Goal: Information Seeking & Learning: Learn about a topic

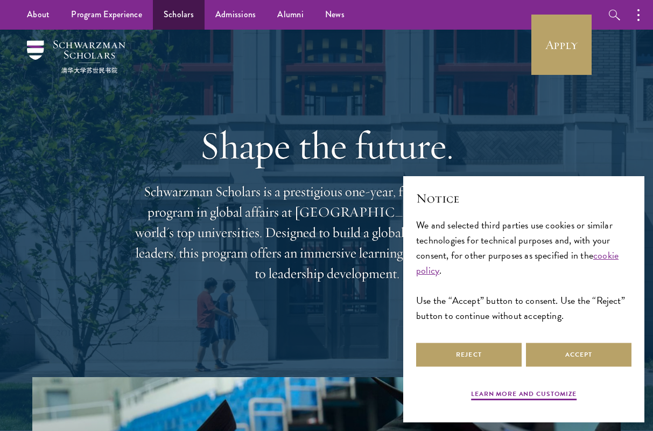
click at [180, 10] on link "Scholars" at bounding box center [179, 15] width 52 height 30
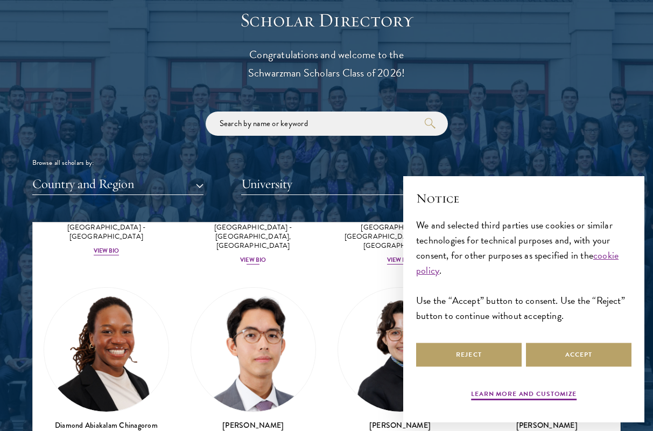
scroll to position [213, 0]
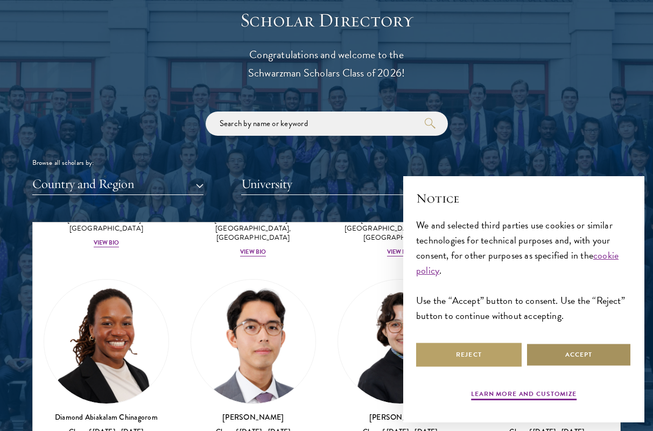
click at [588, 357] on button "Accept" at bounding box center [579, 355] width 106 height 24
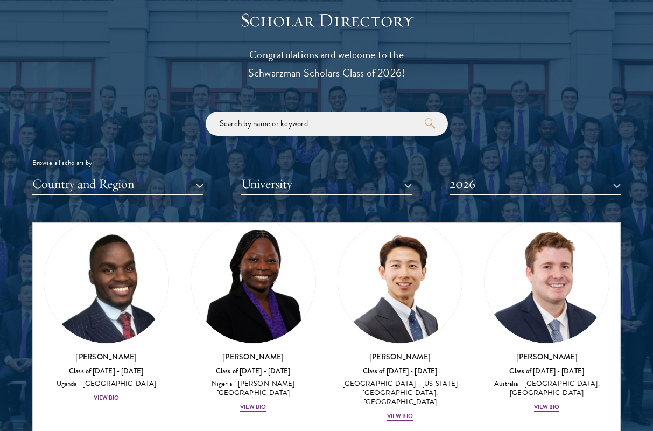
scroll to position [492, 0]
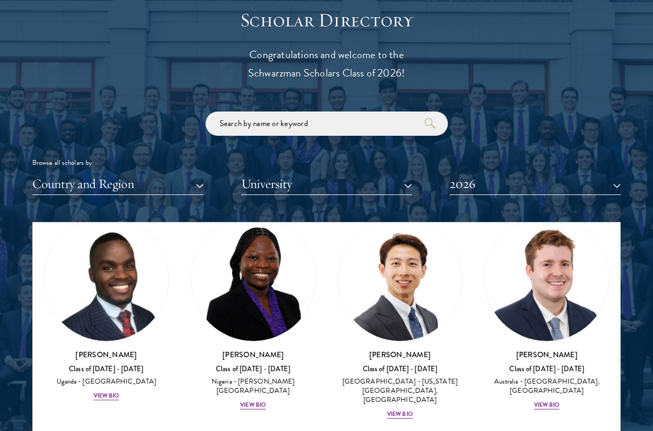
click at [138, 173] on button "Country and Region" at bounding box center [117, 184] width 171 height 22
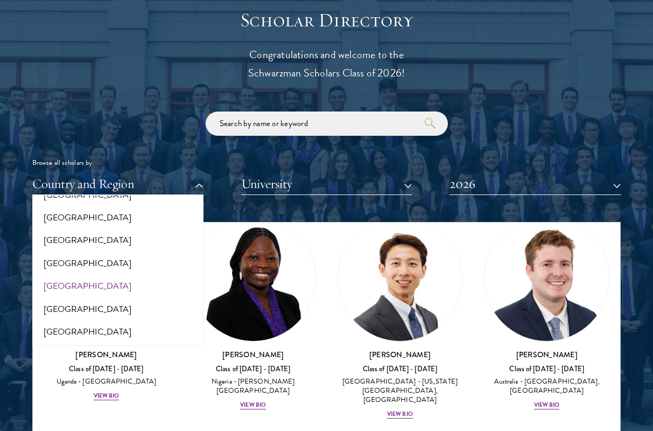
scroll to position [2221, 0]
click at [102, 253] on button "[GEOGRAPHIC_DATA]" at bounding box center [118, 264] width 165 height 23
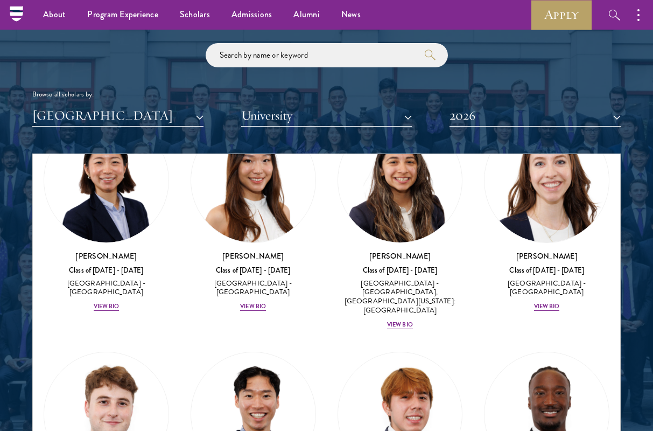
scroll to position [1248, 0]
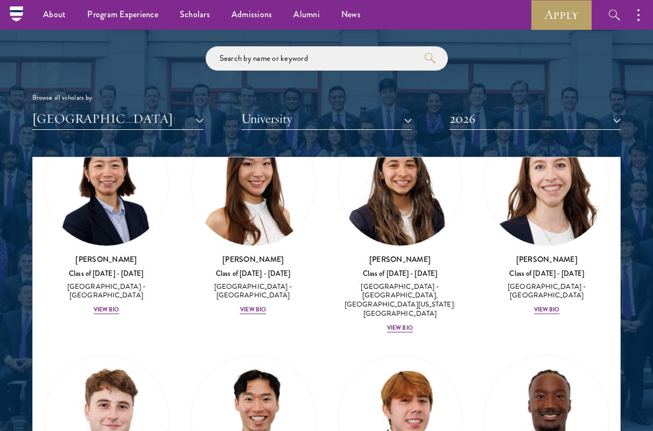
click at [325, 113] on button "University" at bounding box center [326, 119] width 171 height 22
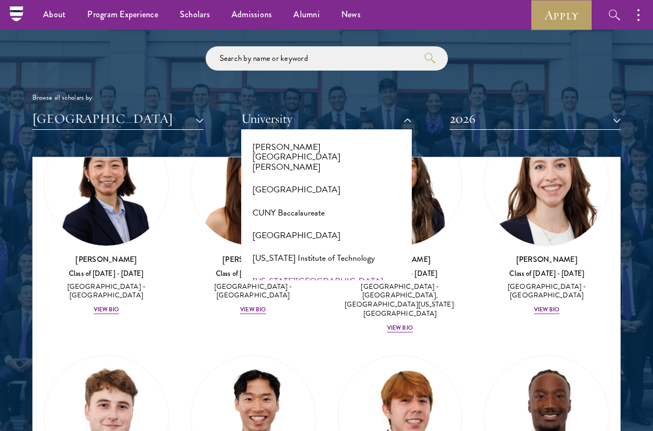
scroll to position [1097, 0]
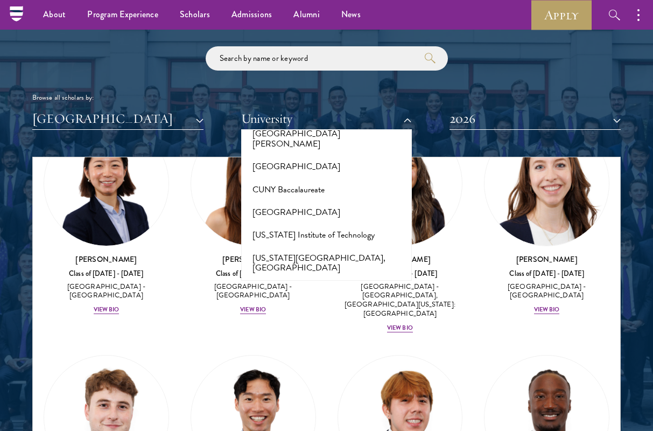
click at [308, 312] on button "Carnegie Mellon University" at bounding box center [327, 323] width 165 height 23
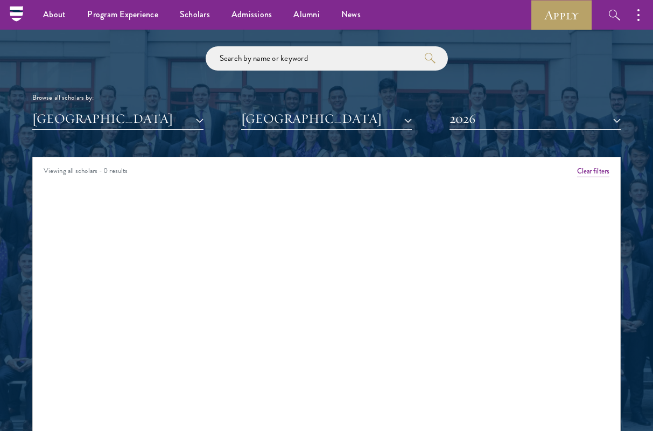
click at [473, 121] on button "2026" at bounding box center [535, 119] width 171 height 22
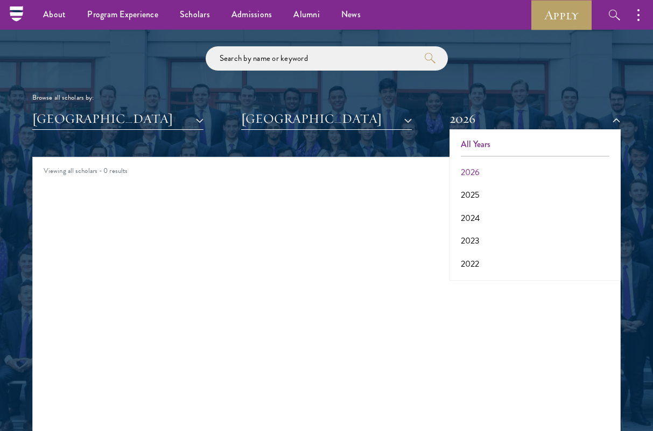
click at [473, 146] on button "All Years" at bounding box center [535, 144] width 165 height 23
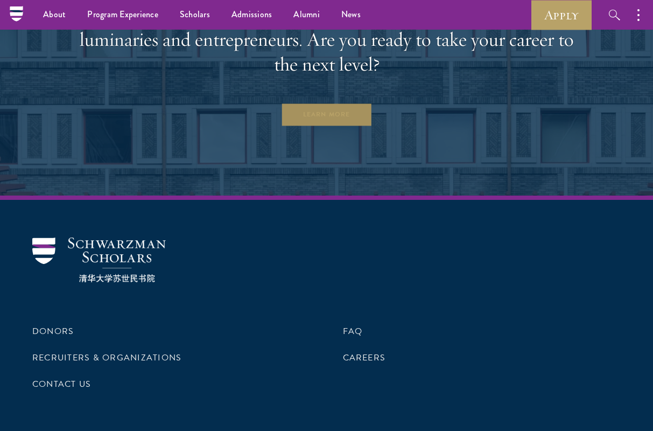
scroll to position [3228, 0]
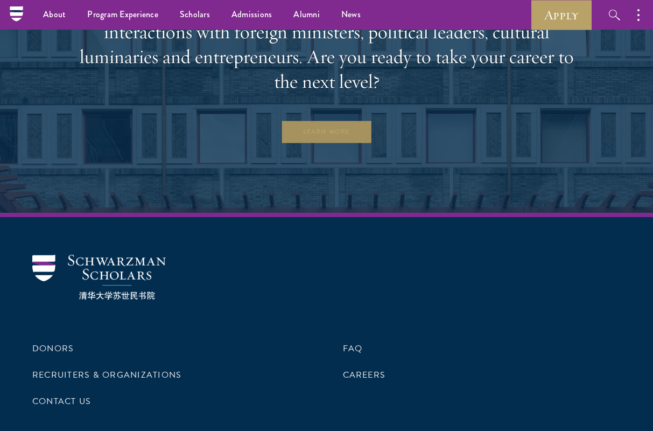
click at [319, 126] on link "Learn More" at bounding box center [327, 132] width 92 height 24
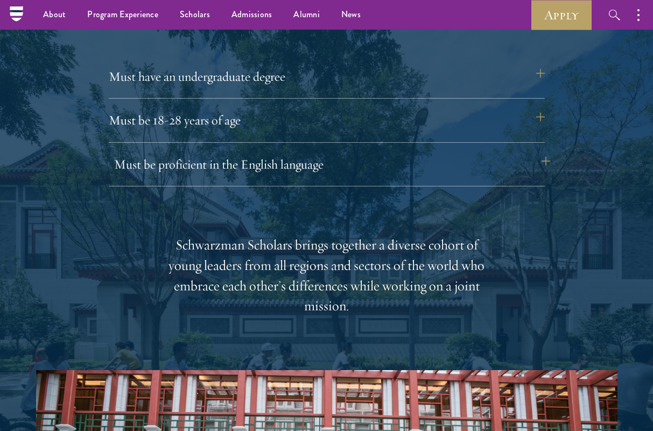
scroll to position [1459, 0]
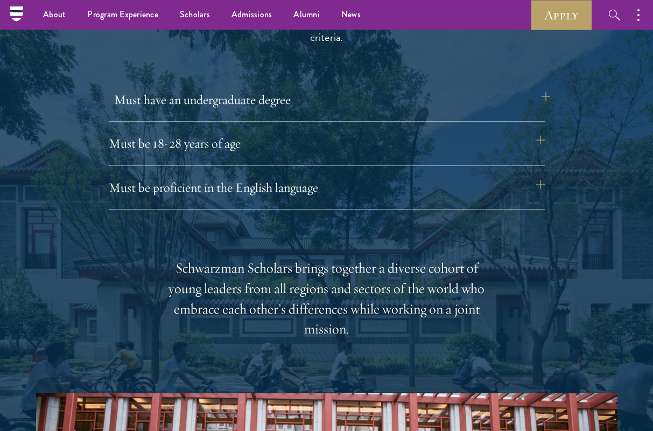
click at [273, 102] on button "Must have an undergraduate degree" at bounding box center [332, 100] width 436 height 26
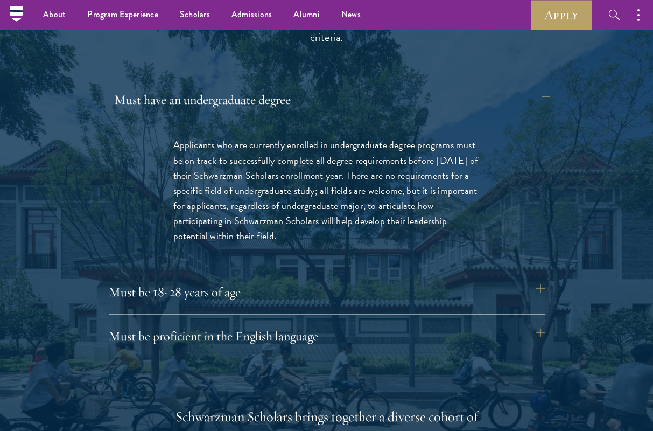
click at [269, 96] on button "Must have an undergraduate degree" at bounding box center [332, 100] width 436 height 26
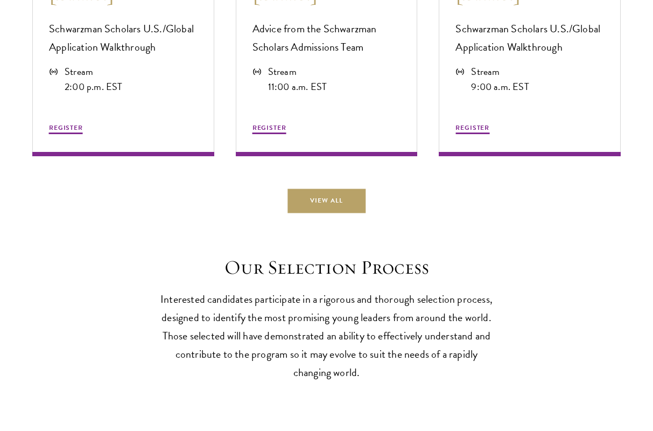
scroll to position [3131, 0]
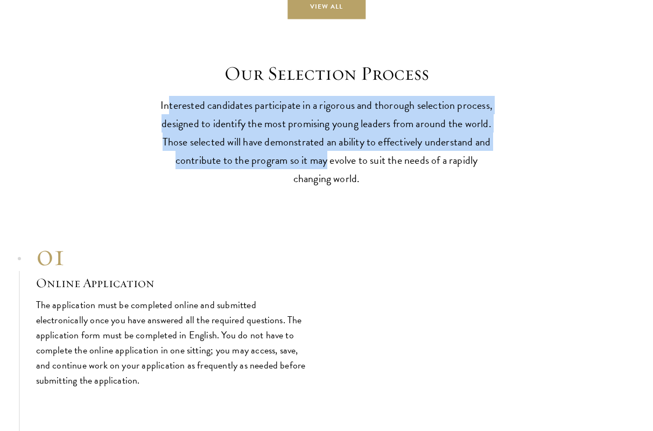
drag, startPoint x: 171, startPoint y: 114, endPoint x: 327, endPoint y: 172, distance: 166.7
click at [327, 172] on p "Interested candidates participate in a rigorous and thorough selection process,…" at bounding box center [327, 142] width 334 height 92
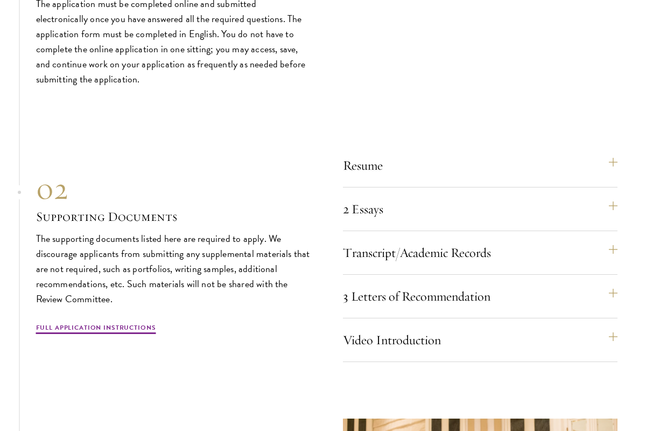
scroll to position [3432, 0]
click at [391, 295] on button "3 Letters of Recommendation" at bounding box center [485, 296] width 275 height 26
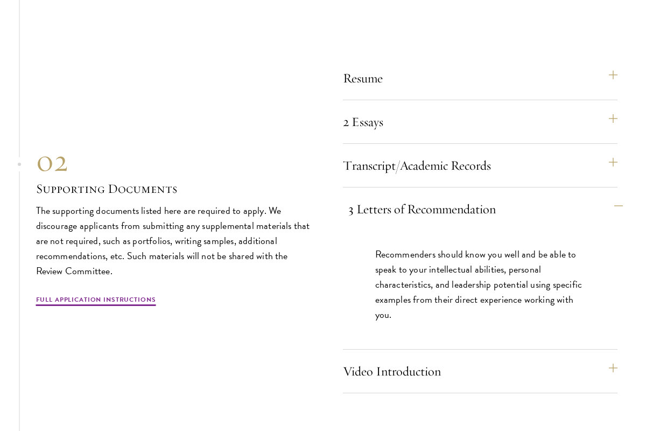
scroll to position [3539, 0]
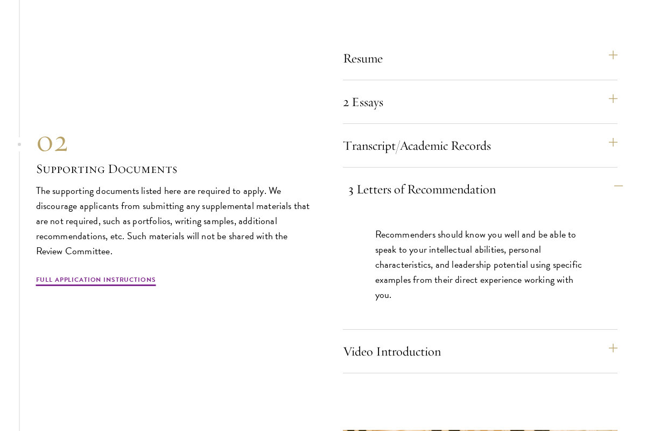
click at [384, 189] on button "3 Letters of Recommendation" at bounding box center [485, 189] width 275 height 26
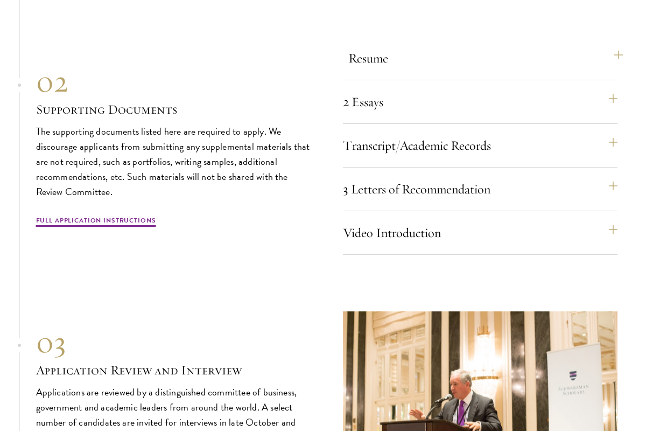
click at [374, 71] on button "Resume" at bounding box center [485, 58] width 275 height 26
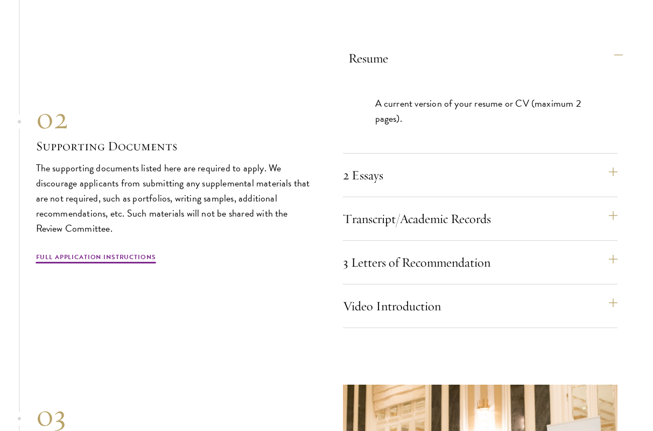
click at [379, 68] on button "Resume" at bounding box center [485, 58] width 275 height 26
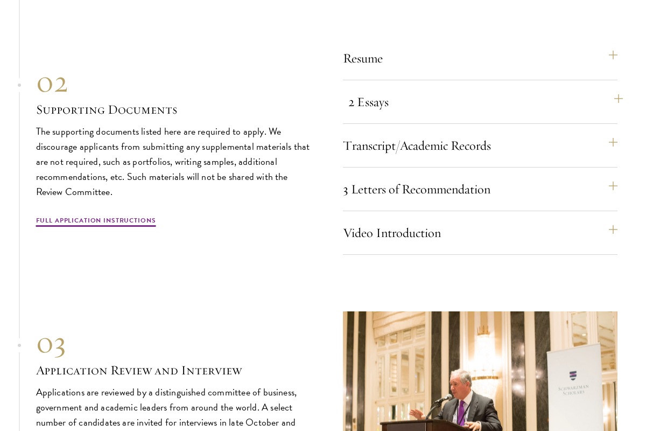
click at [380, 115] on button "2 Essays" at bounding box center [485, 102] width 275 height 26
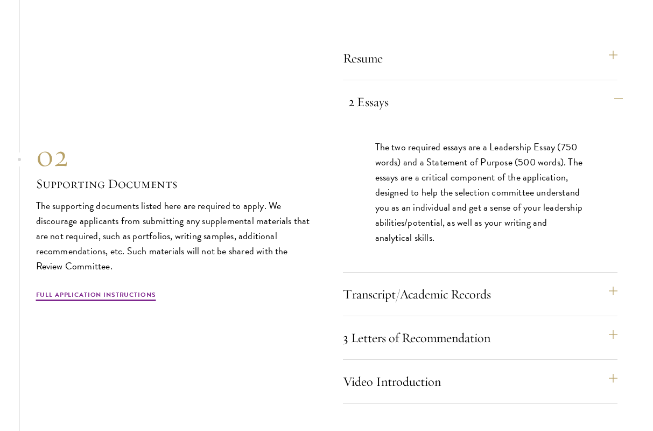
click at [385, 107] on button "2 Essays" at bounding box center [485, 102] width 275 height 26
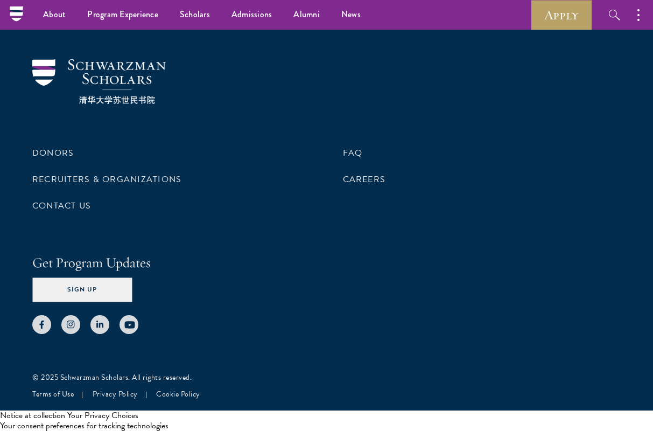
scroll to position [5521, 0]
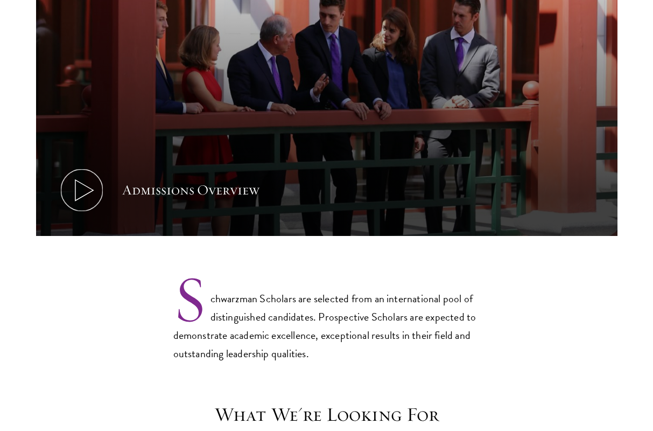
scroll to position [643, 0]
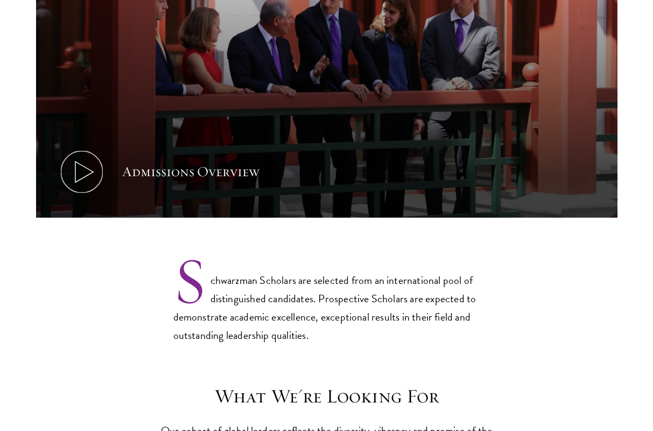
click at [263, 163] on button "Admissions Overview" at bounding box center [327, 54] width 582 height 327
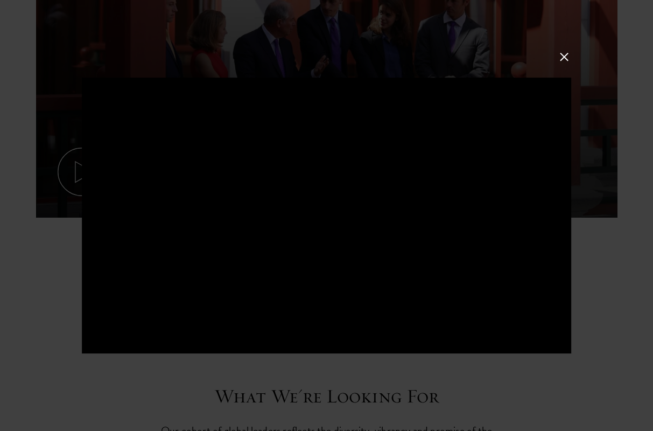
click at [557, 54] on button at bounding box center [564, 57] width 14 height 14
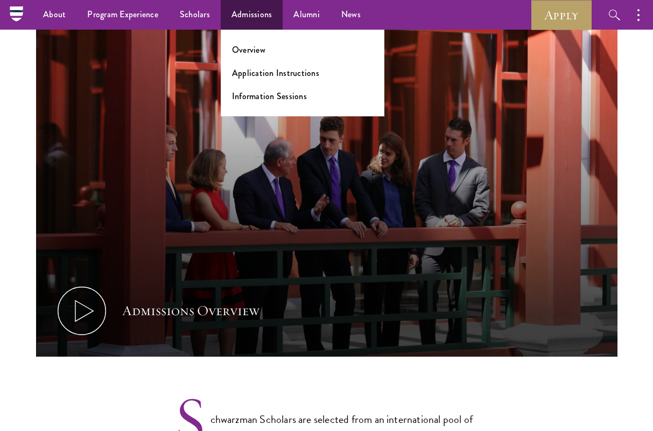
scroll to position [443, 0]
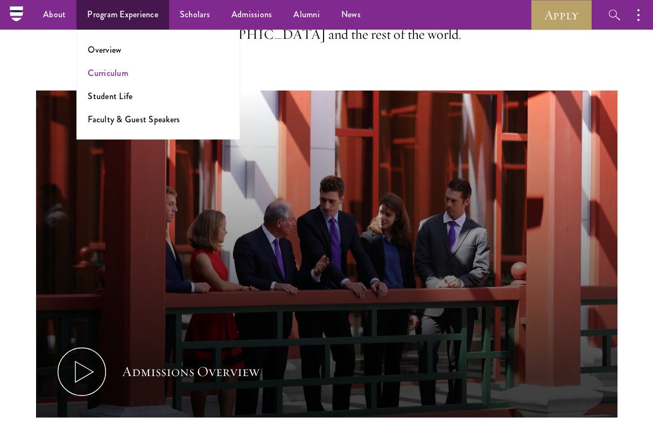
click at [109, 74] on link "Curriculum" at bounding box center [108, 73] width 40 height 12
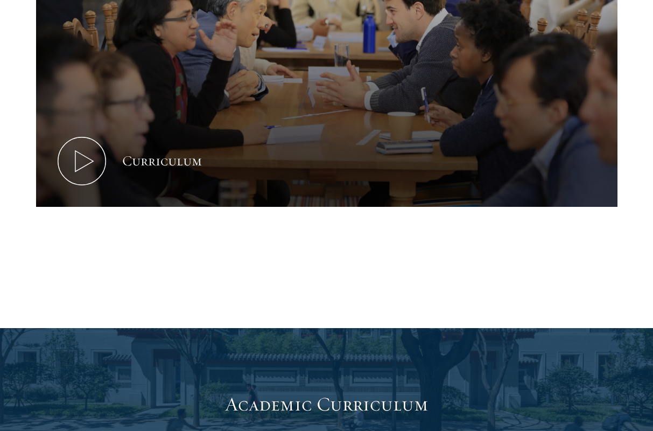
scroll to position [647, 0]
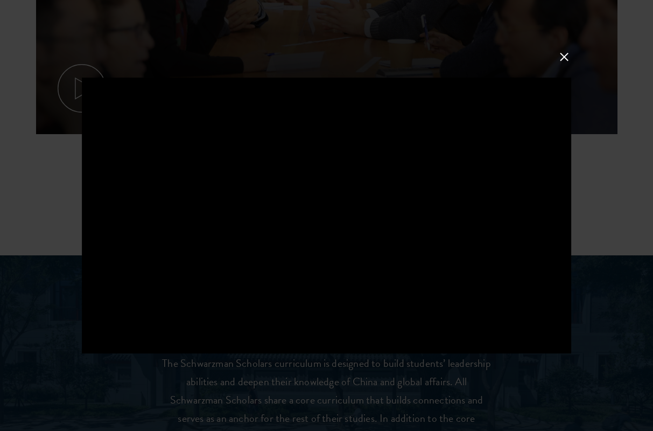
click at [569, 59] on button at bounding box center [564, 57] width 14 height 14
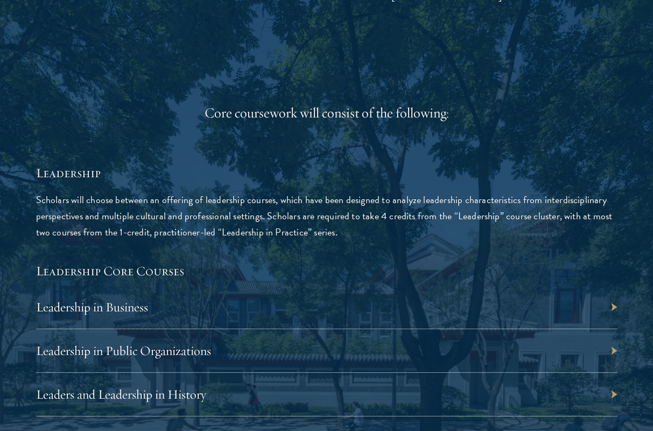
scroll to position [1756, 0]
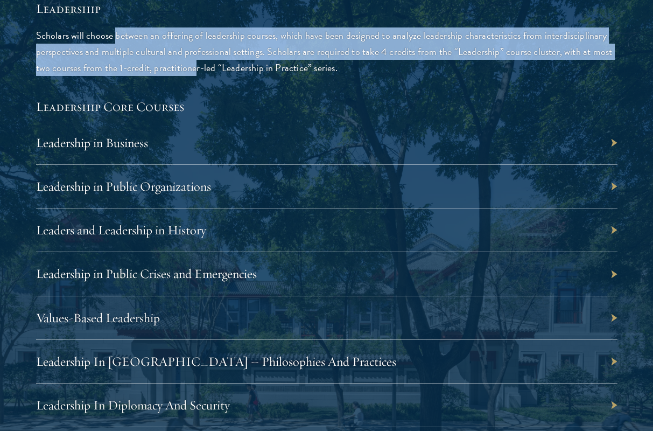
drag, startPoint x: 116, startPoint y: 34, endPoint x: 198, endPoint y: 62, distance: 86.5
click at [198, 62] on p "Scholars will choose between an offering of leadership courses, which have been…" at bounding box center [327, 51] width 582 height 48
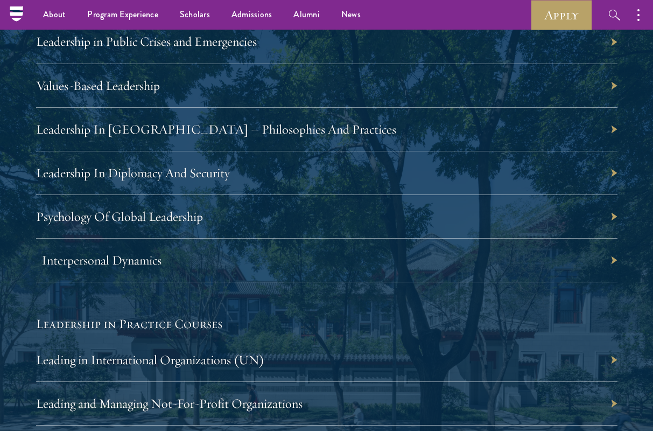
scroll to position [1974, 0]
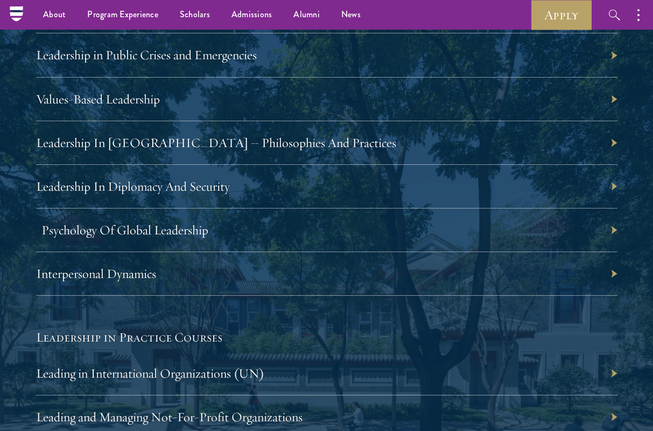
click at [125, 232] on link "Psychology Of Global Leadership" at bounding box center [124, 230] width 167 height 16
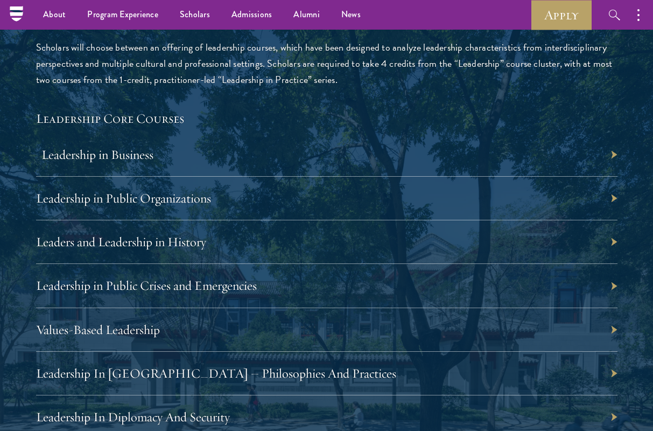
scroll to position [1741, 0]
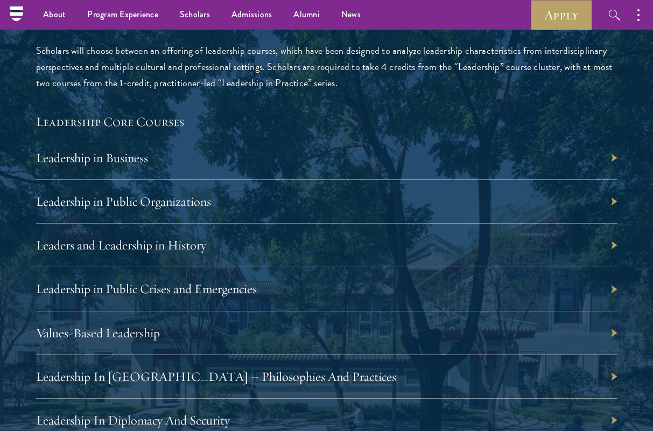
click at [612, 151] on div "Leadership in Business" at bounding box center [327, 158] width 582 height 44
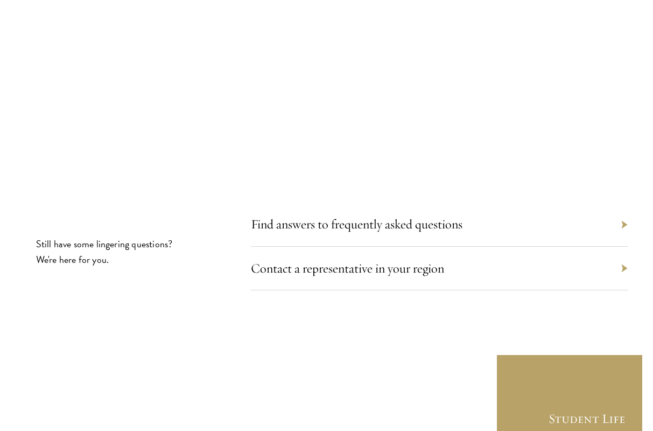
scroll to position [5864, 0]
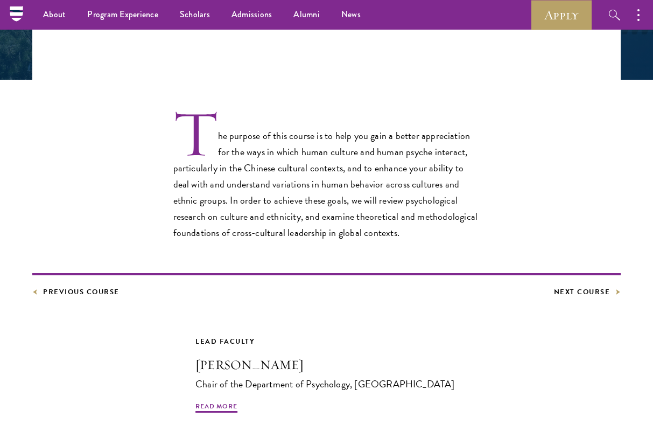
scroll to position [214, 0]
